Goal: Navigation & Orientation: Find specific page/section

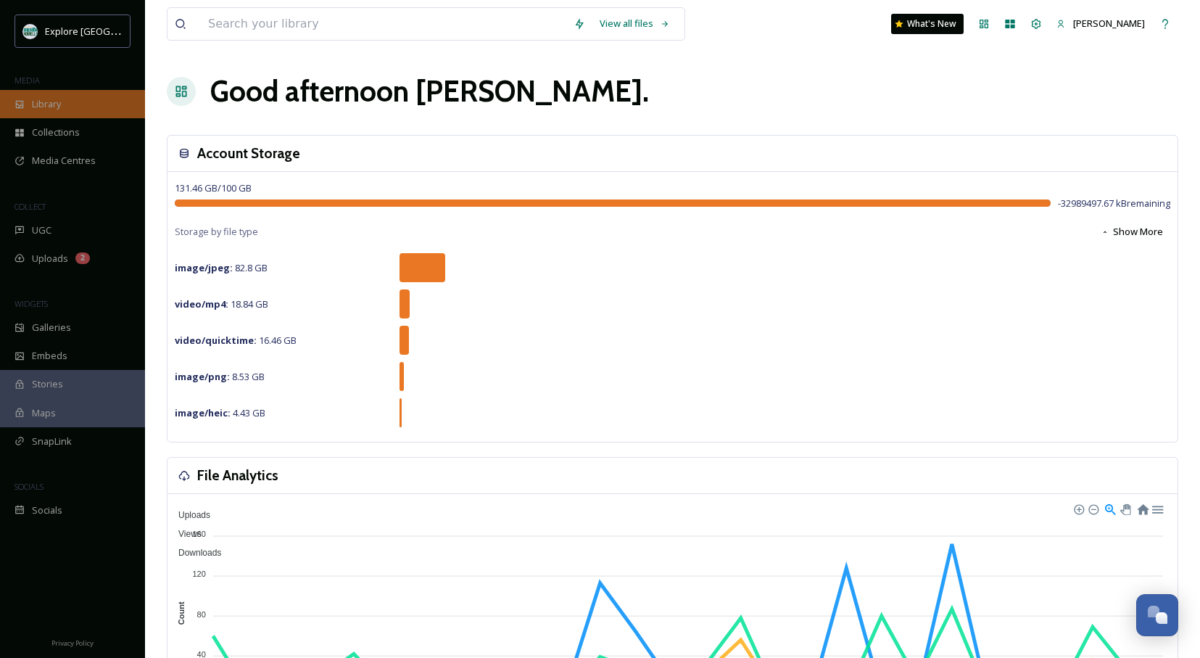
click at [73, 100] on div "Library" at bounding box center [72, 104] width 145 height 28
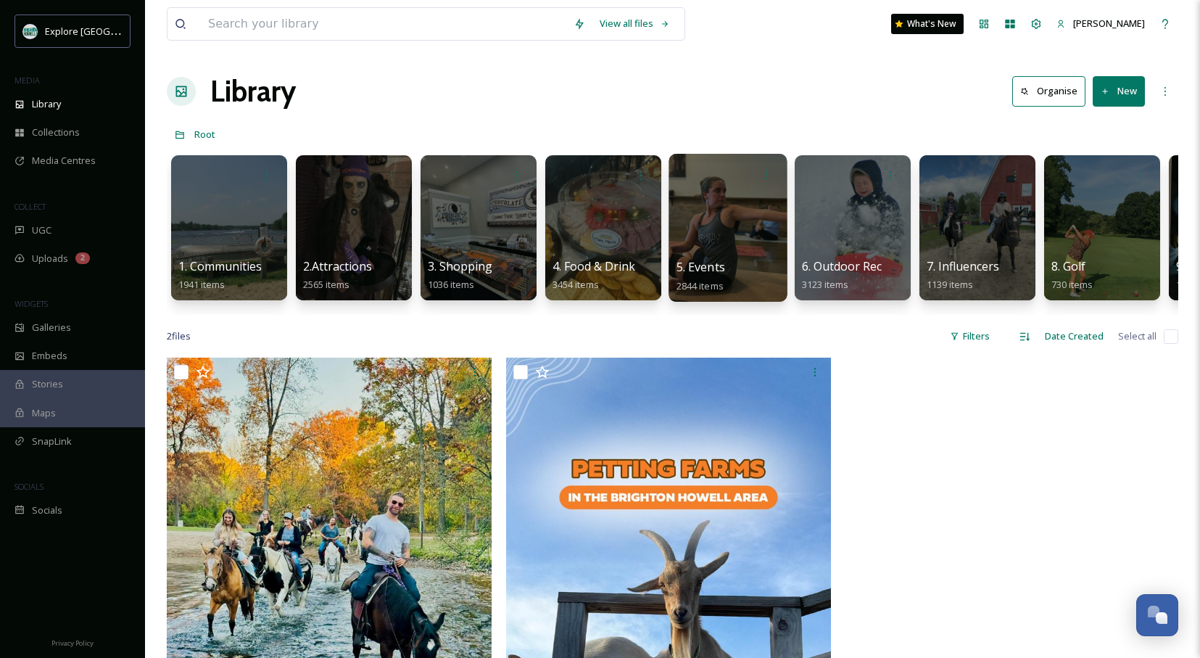
scroll to position [0, 368]
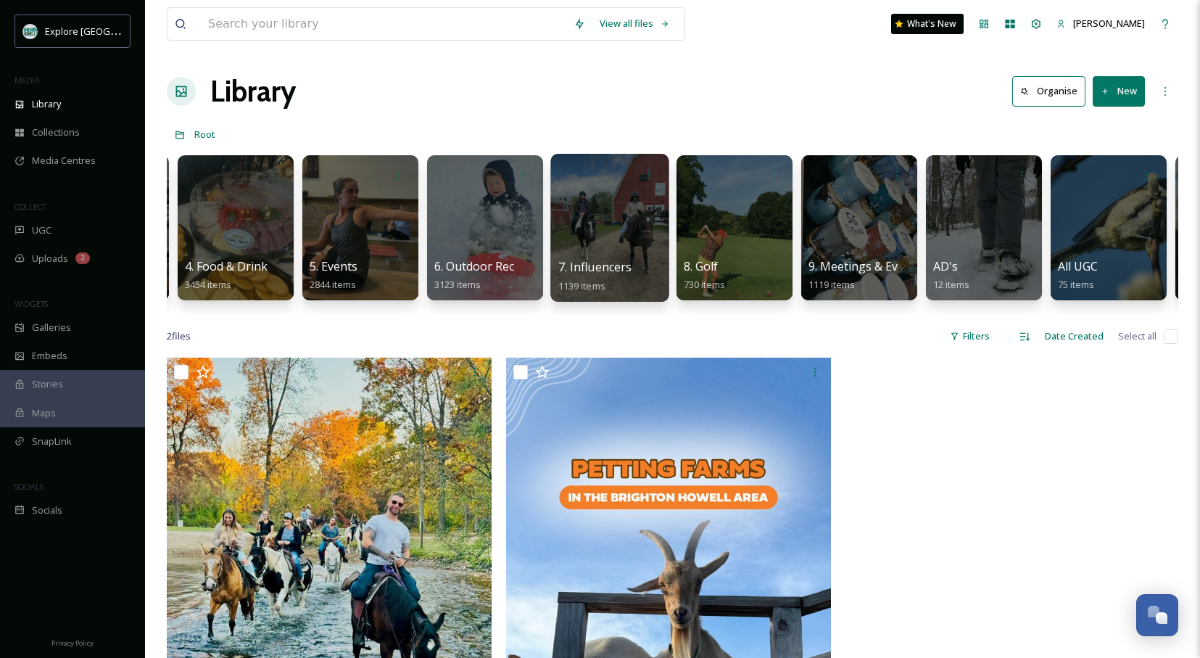
click at [593, 220] on div at bounding box center [609, 228] width 118 height 148
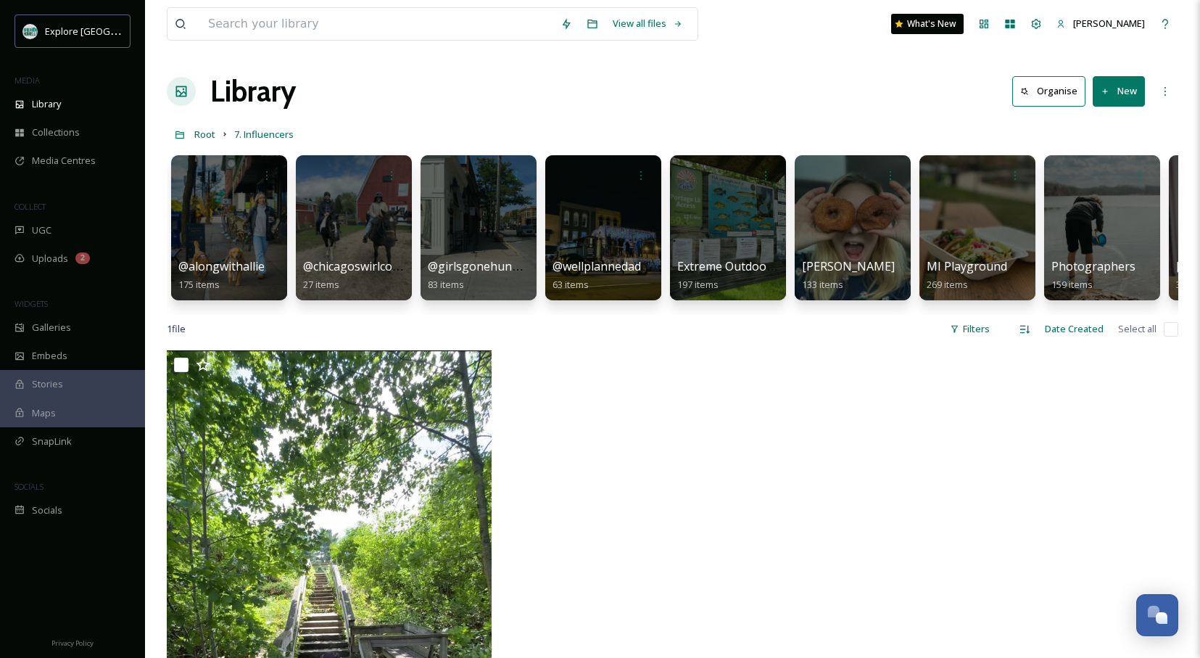
scroll to position [0, 111]
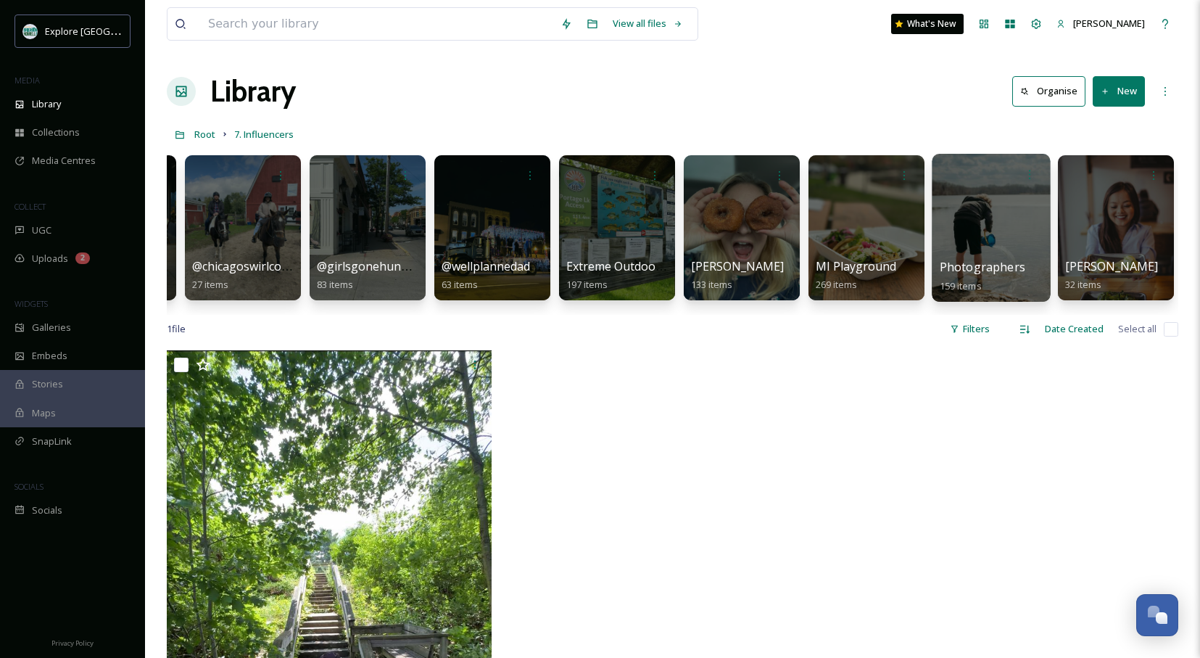
click at [1017, 186] on div at bounding box center [1030, 174] width 27 height 27
click at [1006, 204] on div at bounding box center [991, 228] width 118 height 148
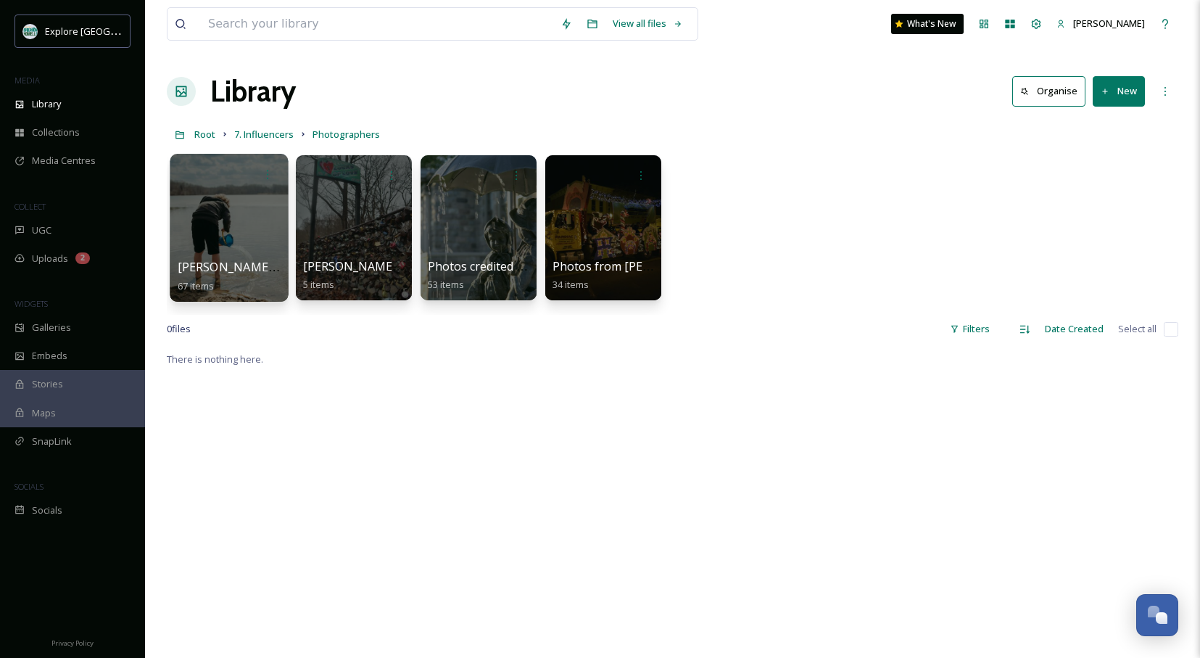
click at [241, 205] on div at bounding box center [229, 228] width 118 height 148
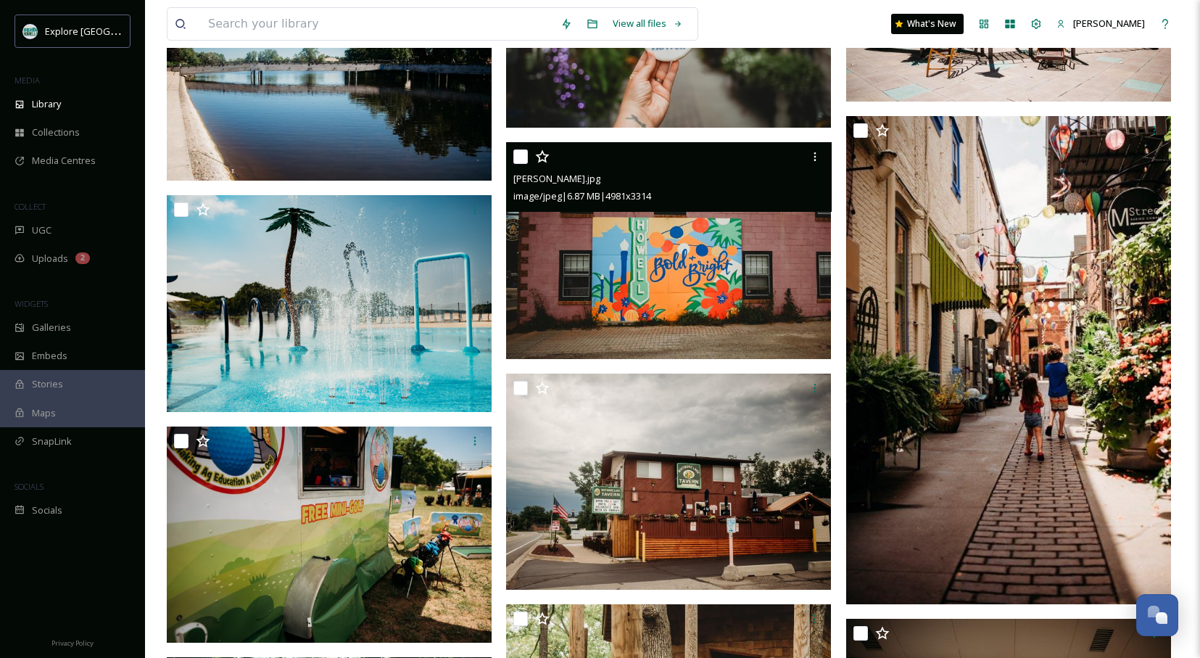
scroll to position [1937, 0]
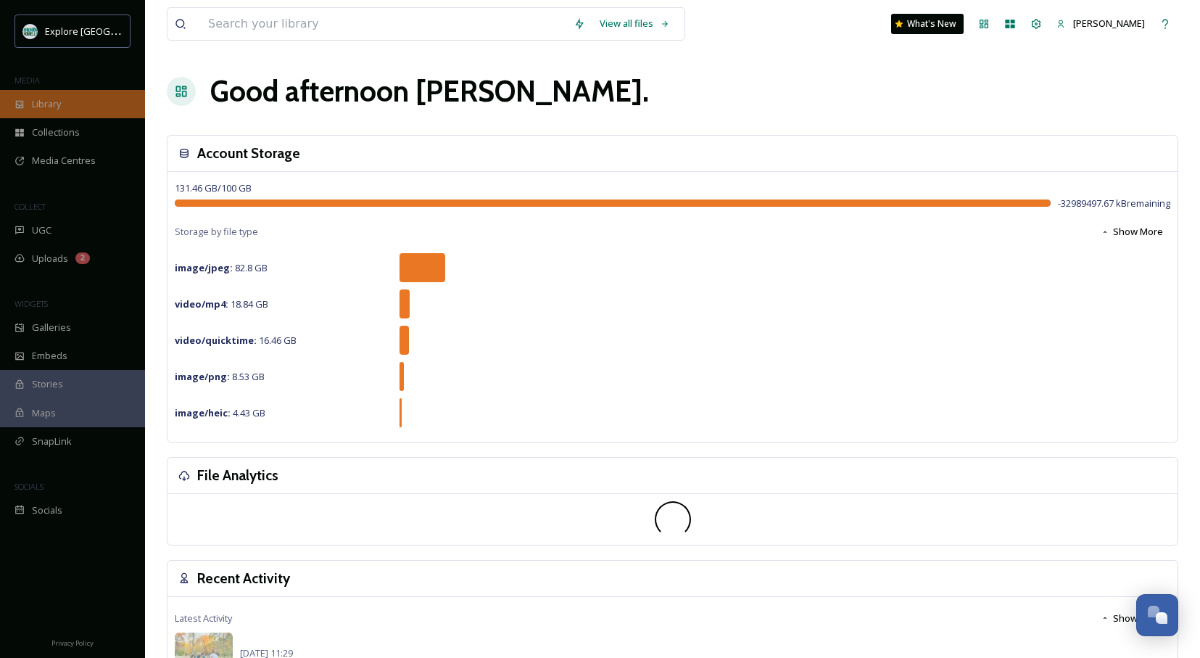
click at [91, 101] on div "Library" at bounding box center [72, 104] width 145 height 28
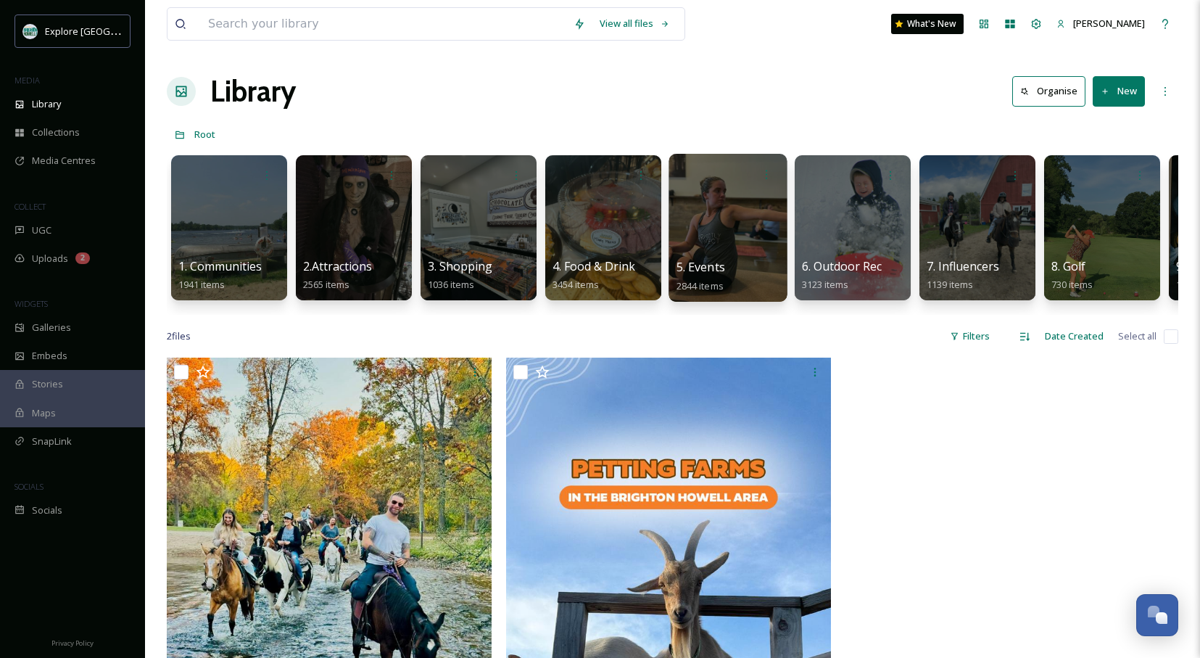
click at [700, 210] on div at bounding box center [728, 228] width 118 height 148
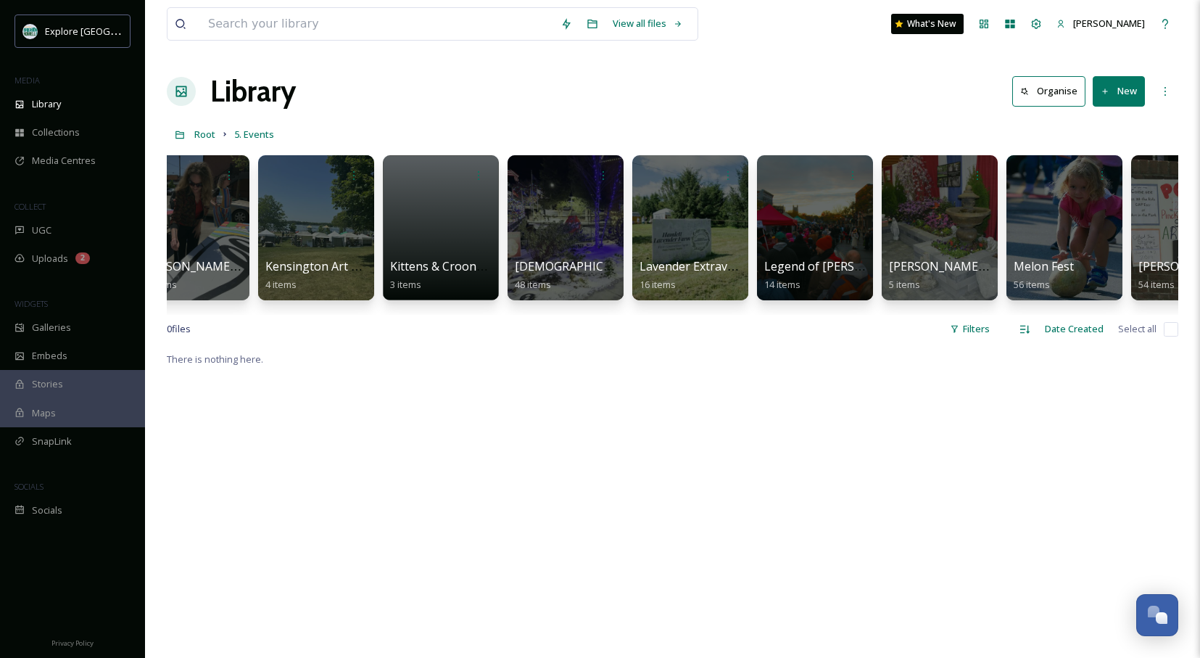
scroll to position [0, 3430]
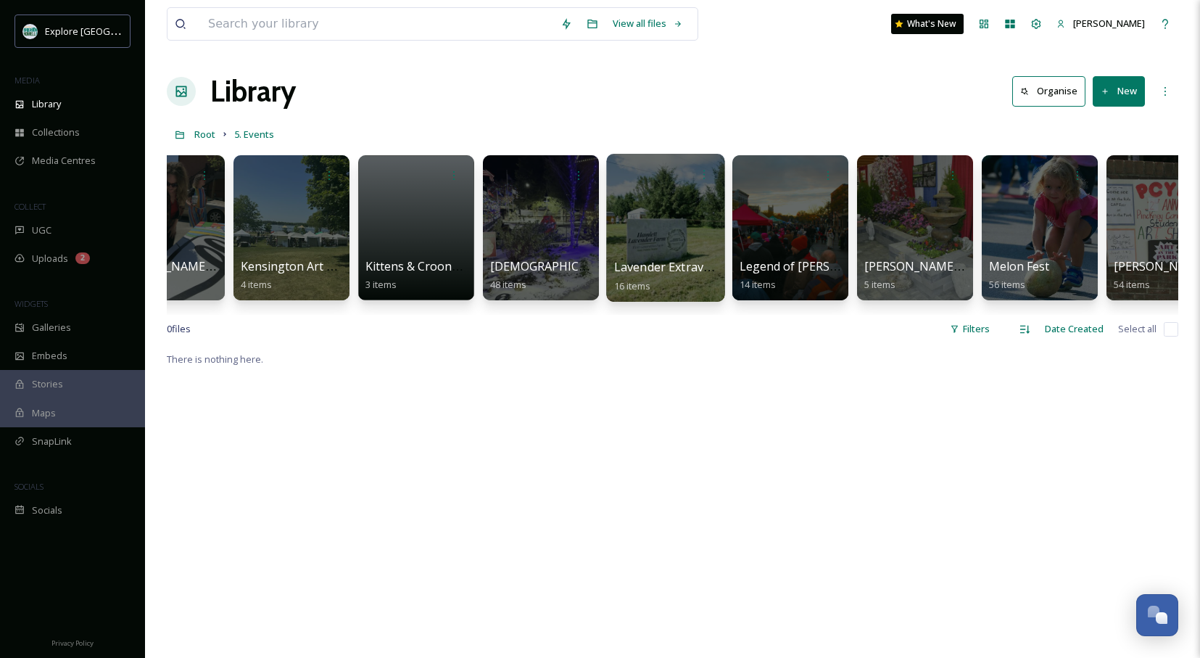
click at [656, 216] on div at bounding box center [665, 228] width 118 height 148
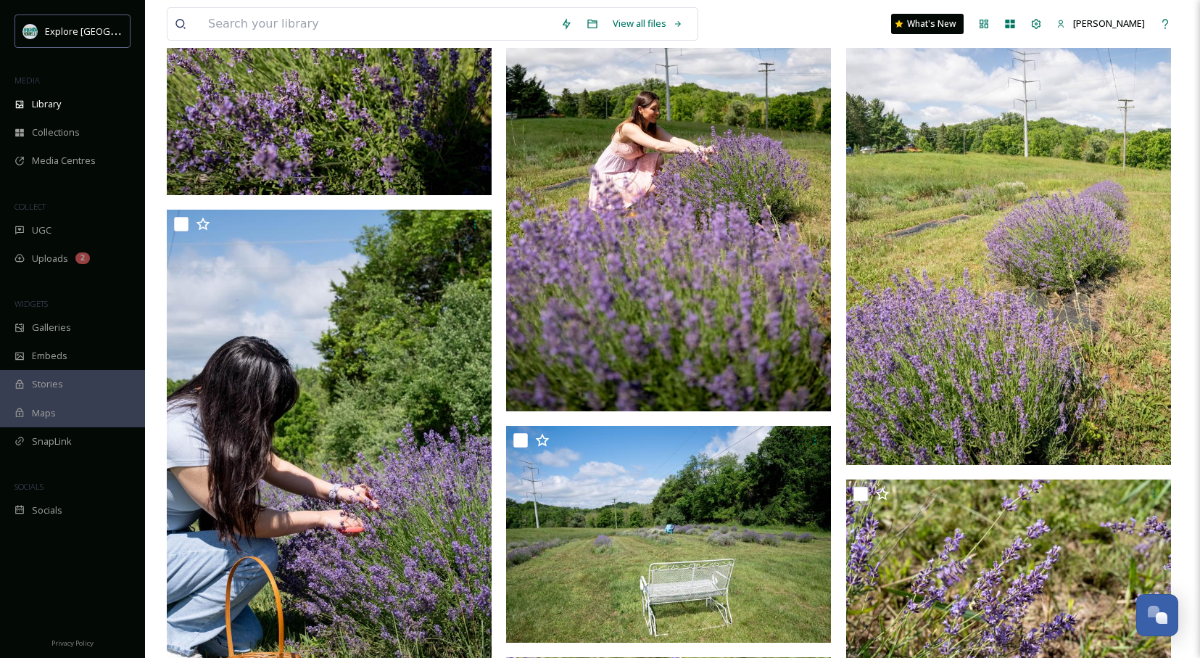
scroll to position [761, 0]
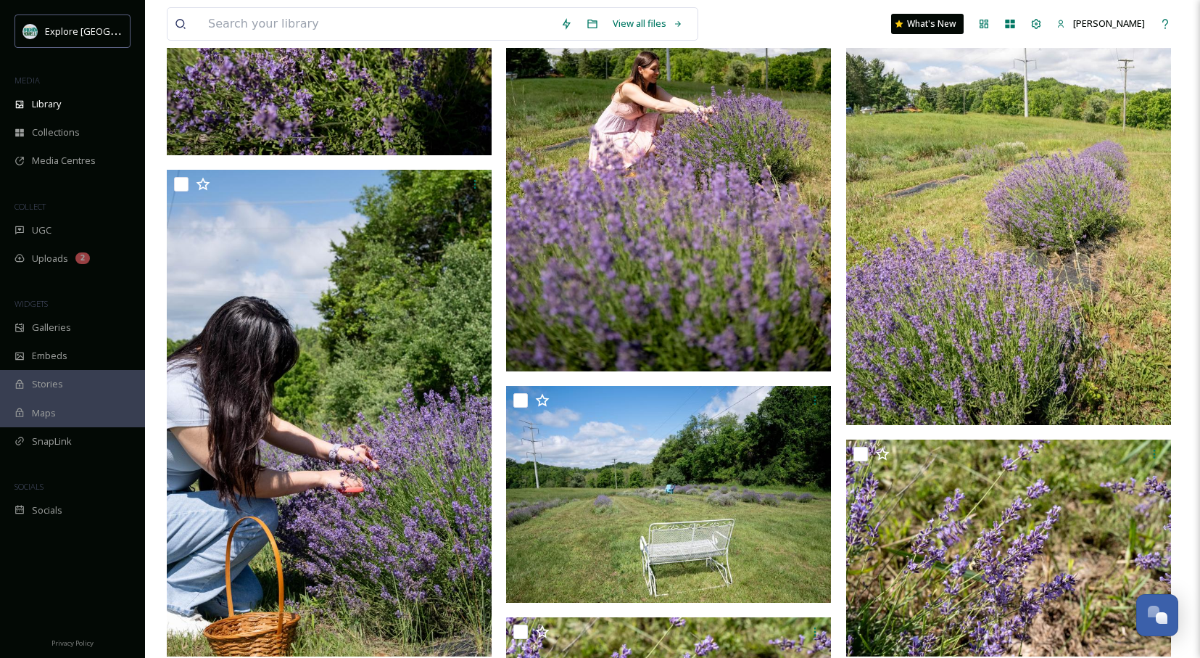
click at [679, 191] on img at bounding box center [668, 128] width 325 height 487
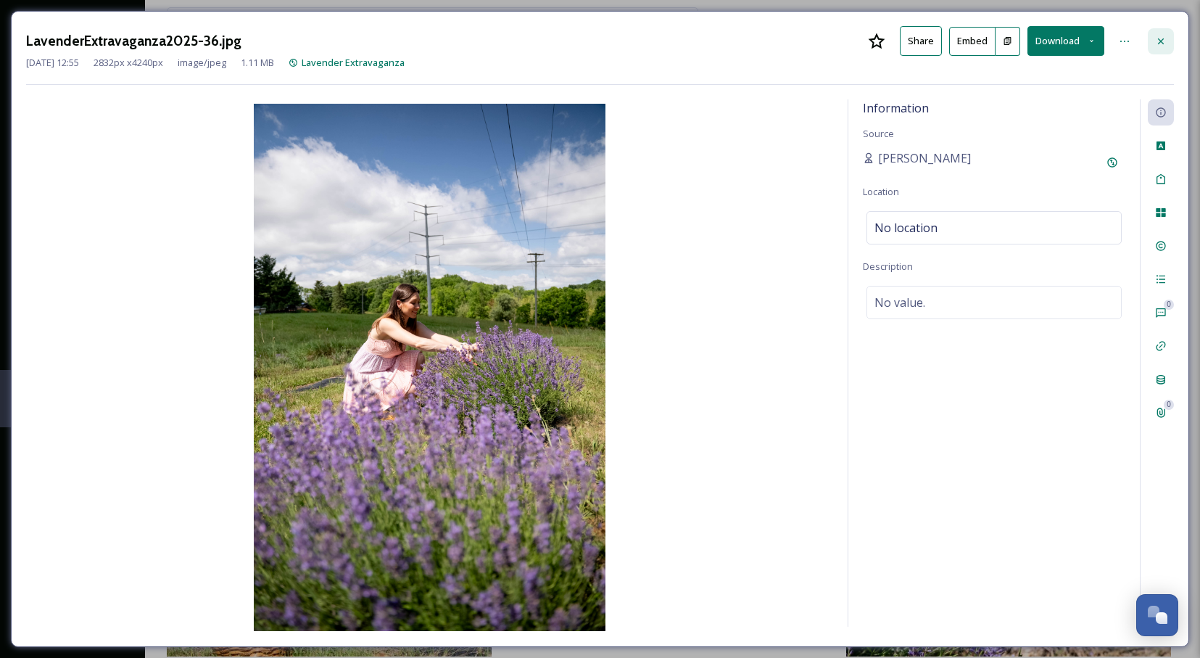
click at [1167, 36] on div at bounding box center [1161, 41] width 26 height 26
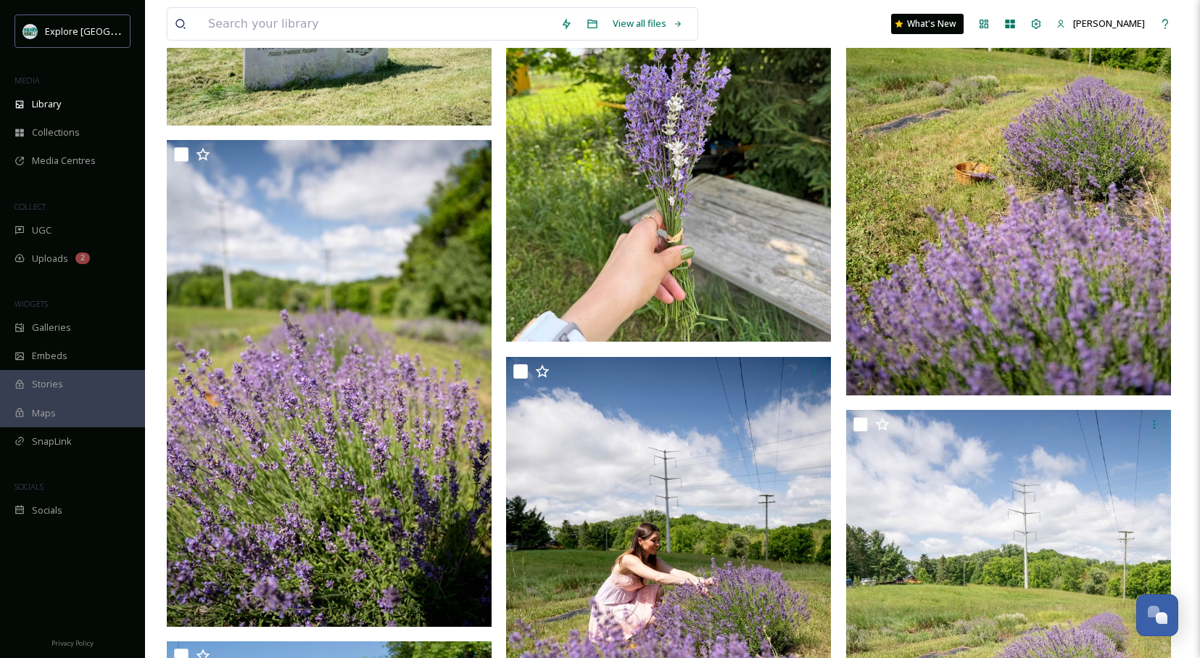
scroll to position [243, 0]
